Goal: Task Accomplishment & Management: Use online tool/utility

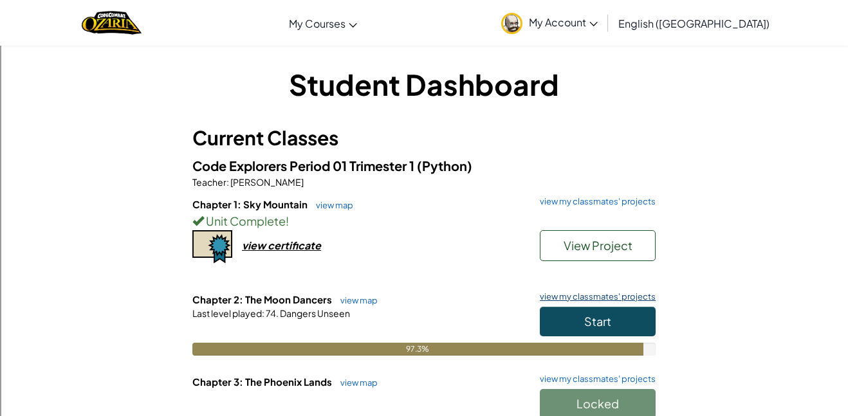
click at [641, 300] on link "view my classmates' projects" at bounding box center [594, 297] width 122 height 8
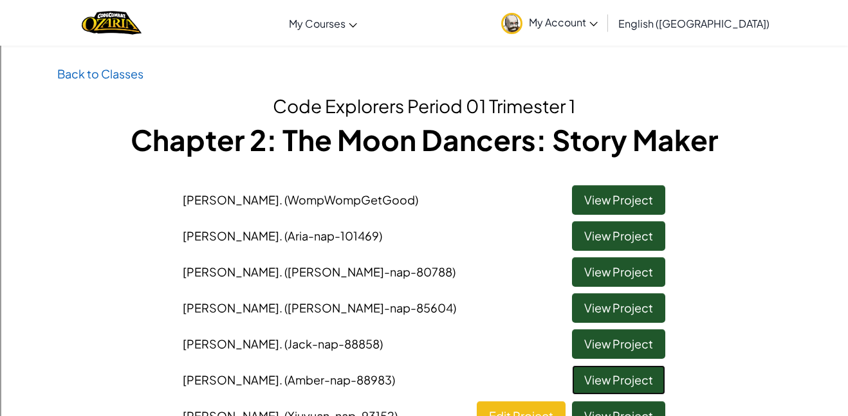
click at [660, 385] on link "View Project" at bounding box center [618, 380] width 93 height 30
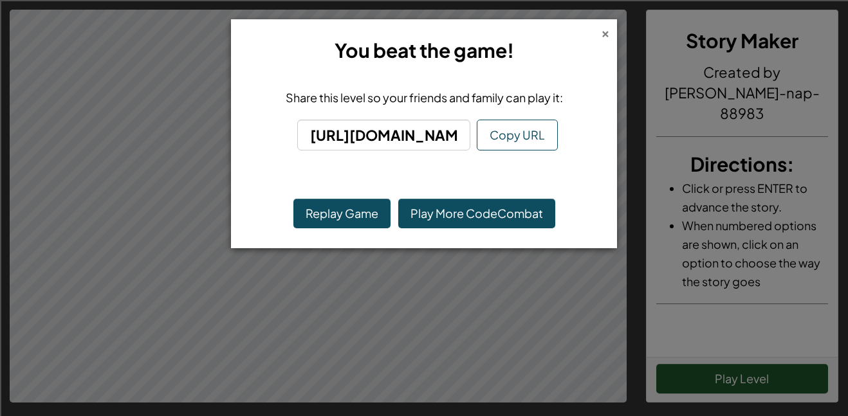
click at [608, 37] on div "×" at bounding box center [605, 32] width 9 height 14
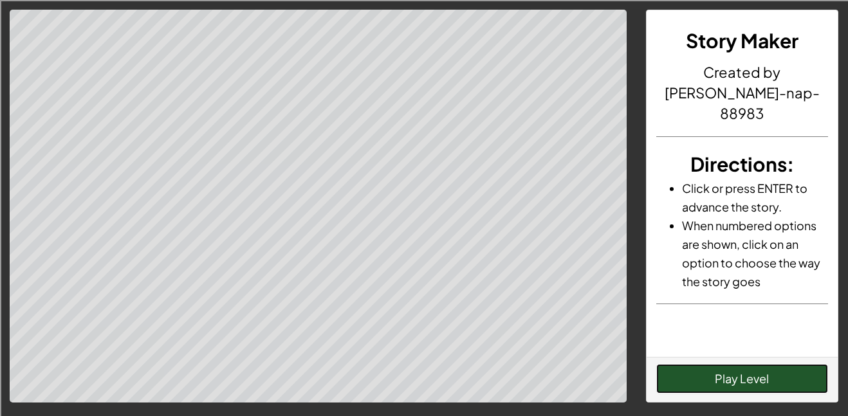
click at [732, 381] on button "Play Level" at bounding box center [742, 379] width 172 height 30
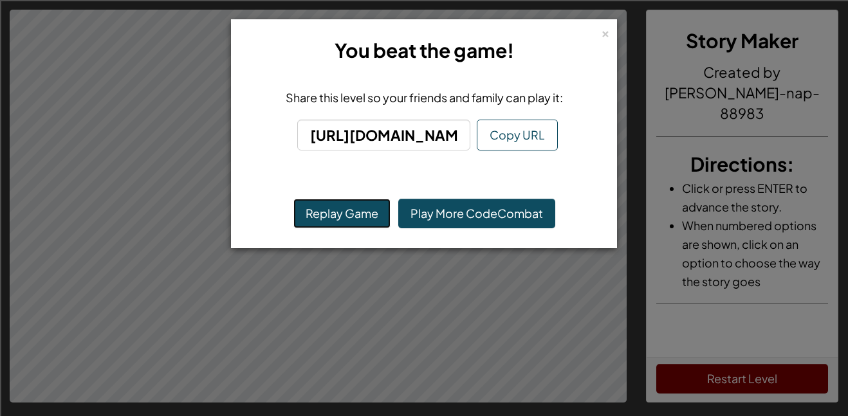
click at [320, 224] on button "Replay Game" at bounding box center [341, 214] width 97 height 30
click at [605, 30] on div "×" at bounding box center [605, 32] width 9 height 14
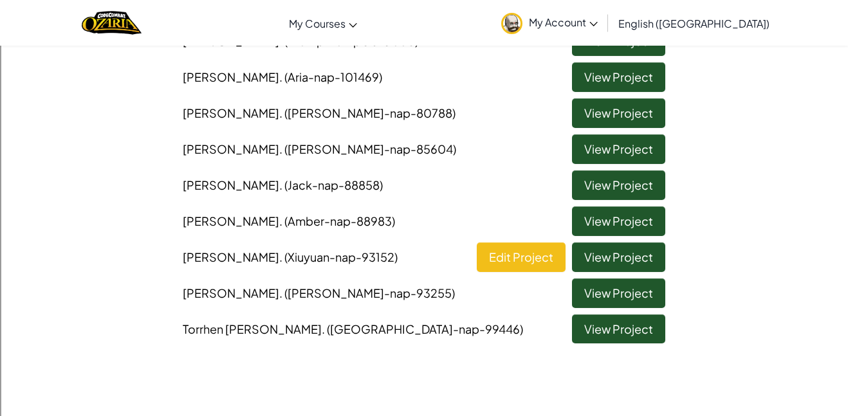
scroll to position [169, 0]
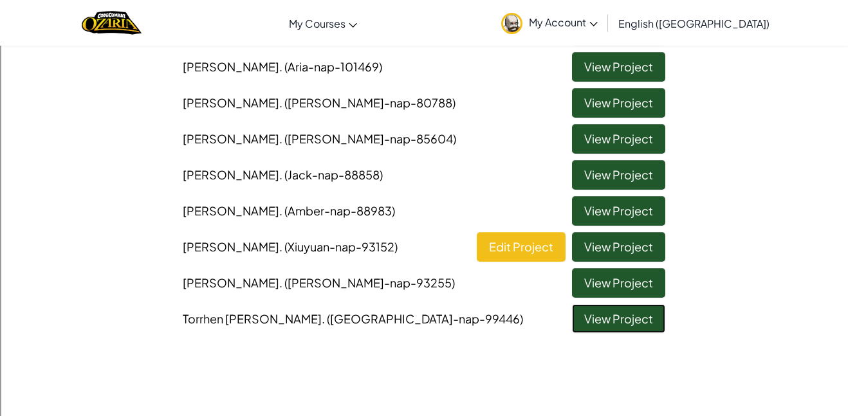
click at [589, 316] on link "View Project" at bounding box center [618, 319] width 93 height 30
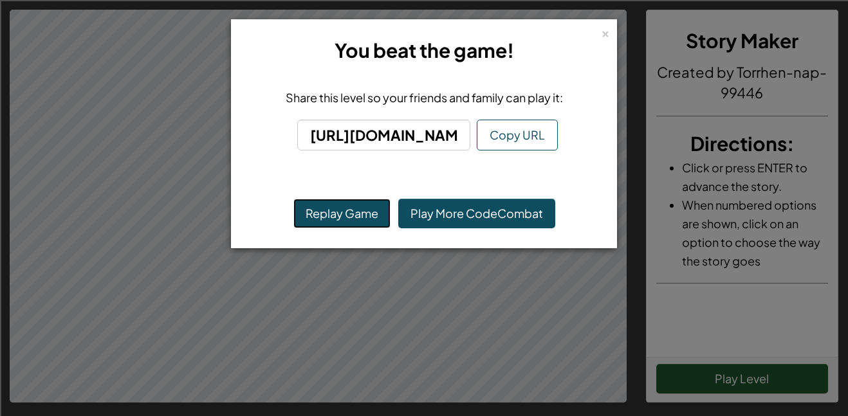
click at [325, 199] on button "Replay Game" at bounding box center [341, 214] width 97 height 30
